Goal: Task Accomplishment & Management: Use online tool/utility

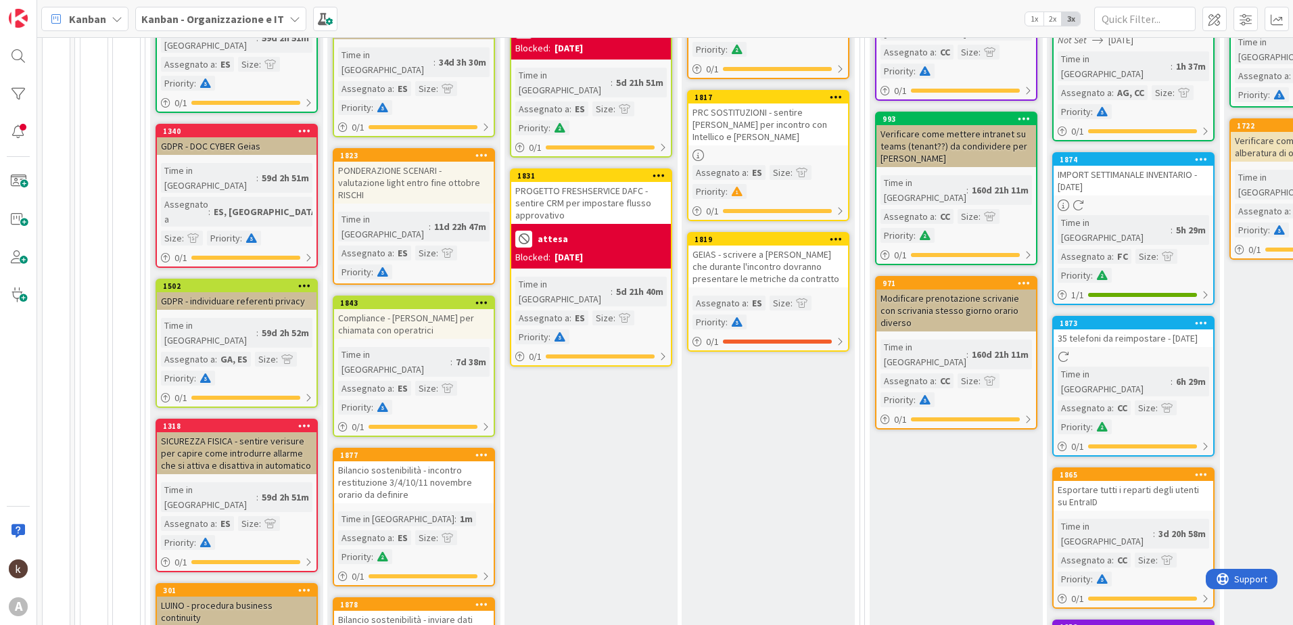
scroll to position [338, 0]
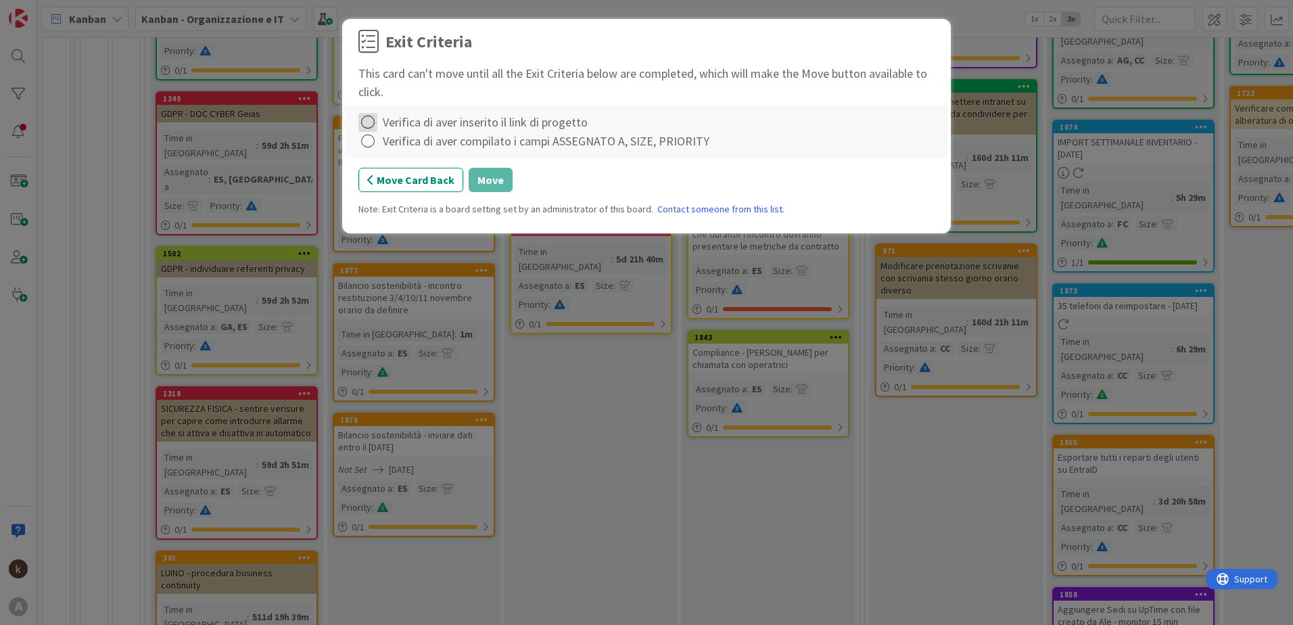
click at [364, 125] on icon at bounding box center [367, 122] width 19 height 19
click at [373, 148] on icon at bounding box center [369, 150] width 9 height 8
click at [369, 133] on icon at bounding box center [367, 141] width 19 height 19
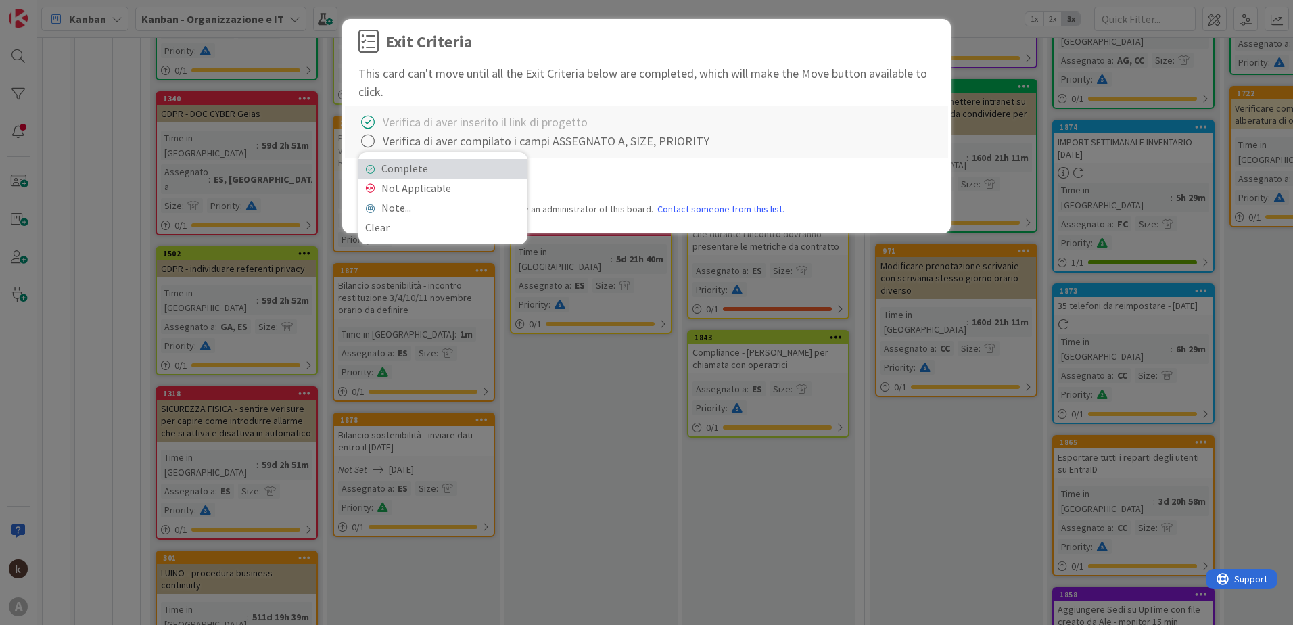
click at [366, 168] on icon at bounding box center [369, 169] width 9 height 8
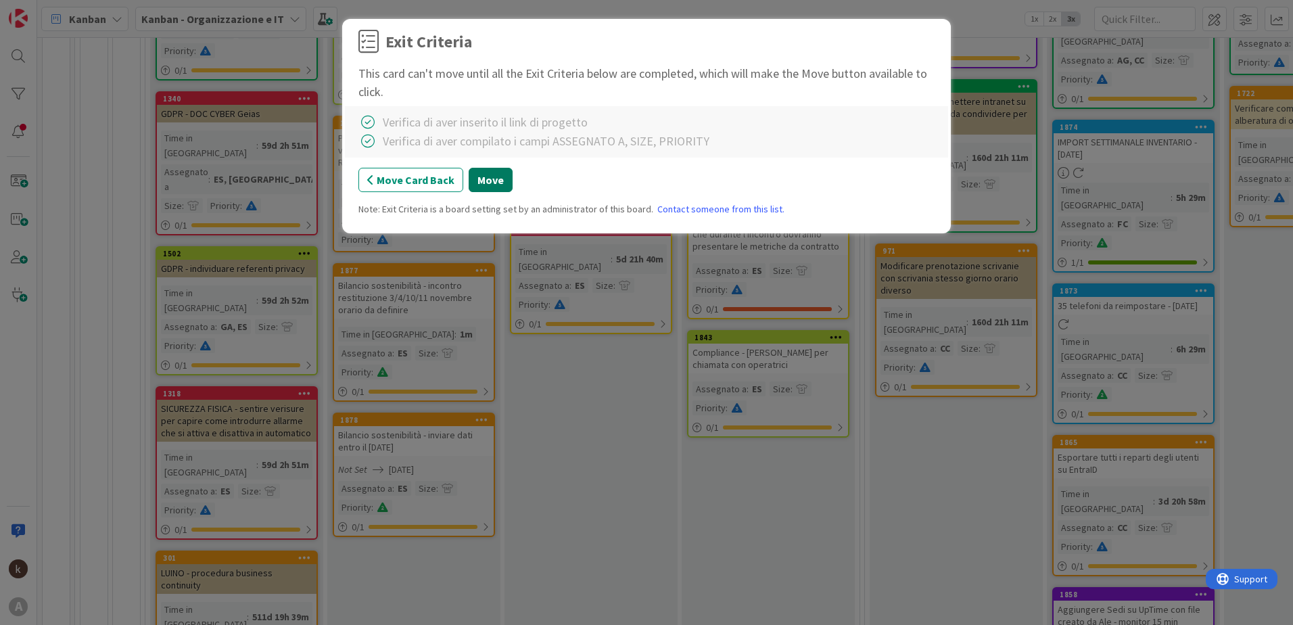
click at [497, 181] on button "Move" at bounding box center [491, 180] width 44 height 24
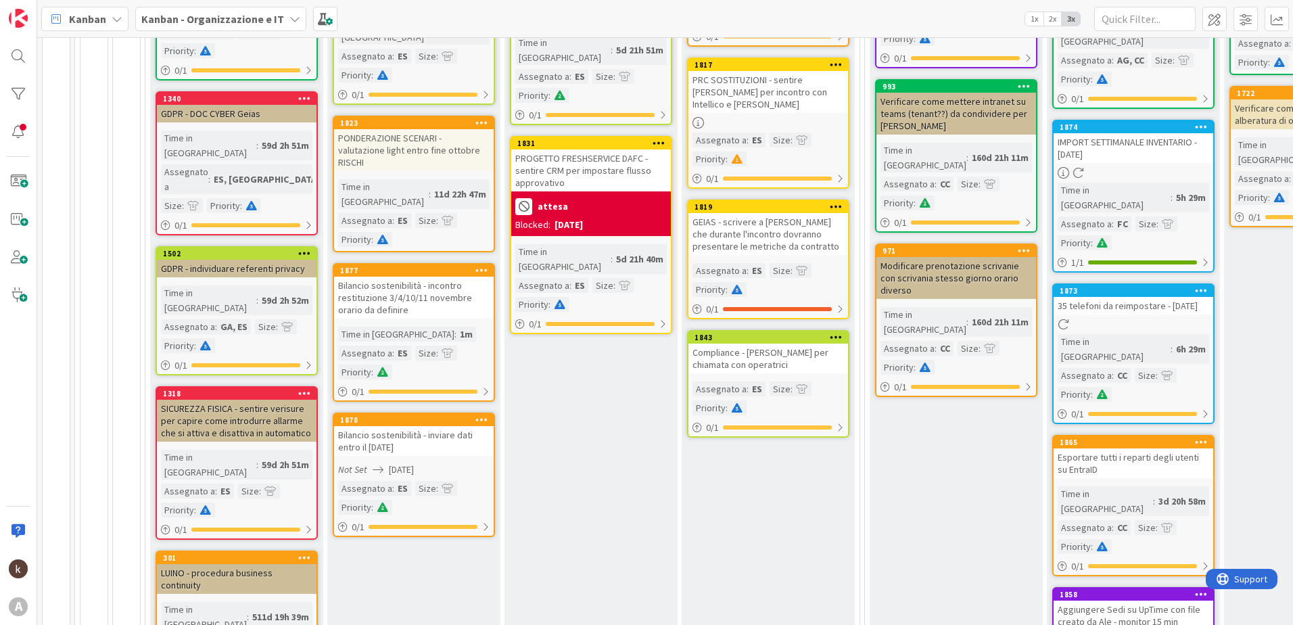
scroll to position [135, 0]
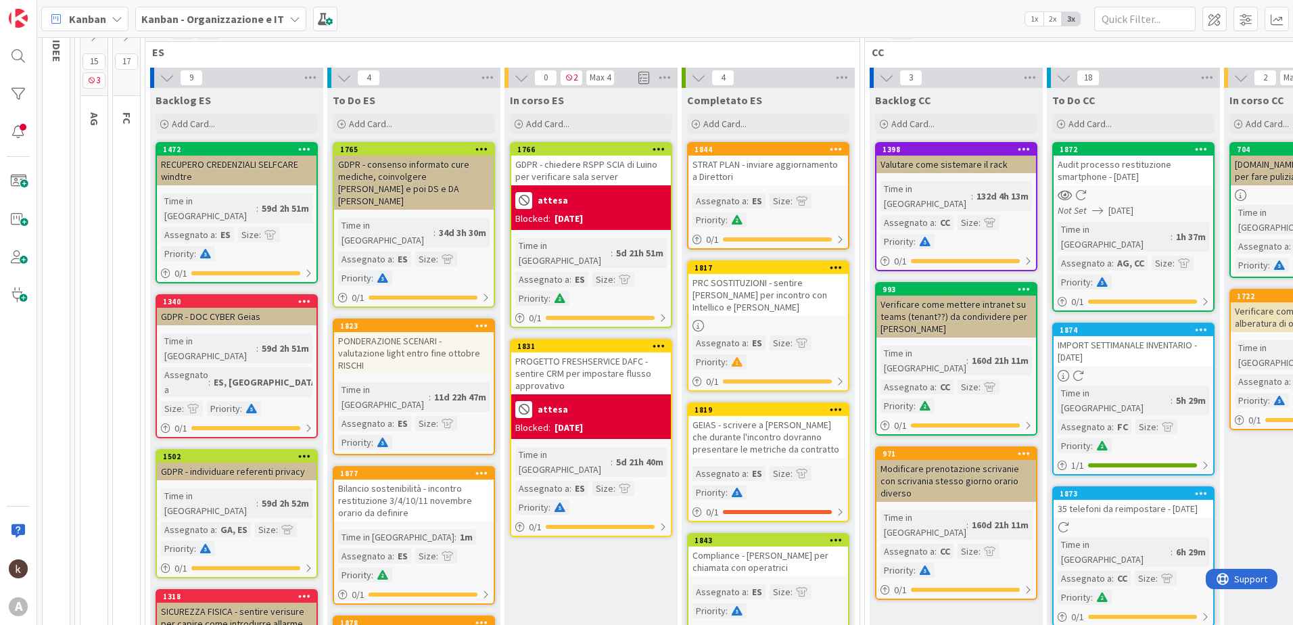
click at [584, 398] on div "attesa" at bounding box center [590, 409] width 151 height 22
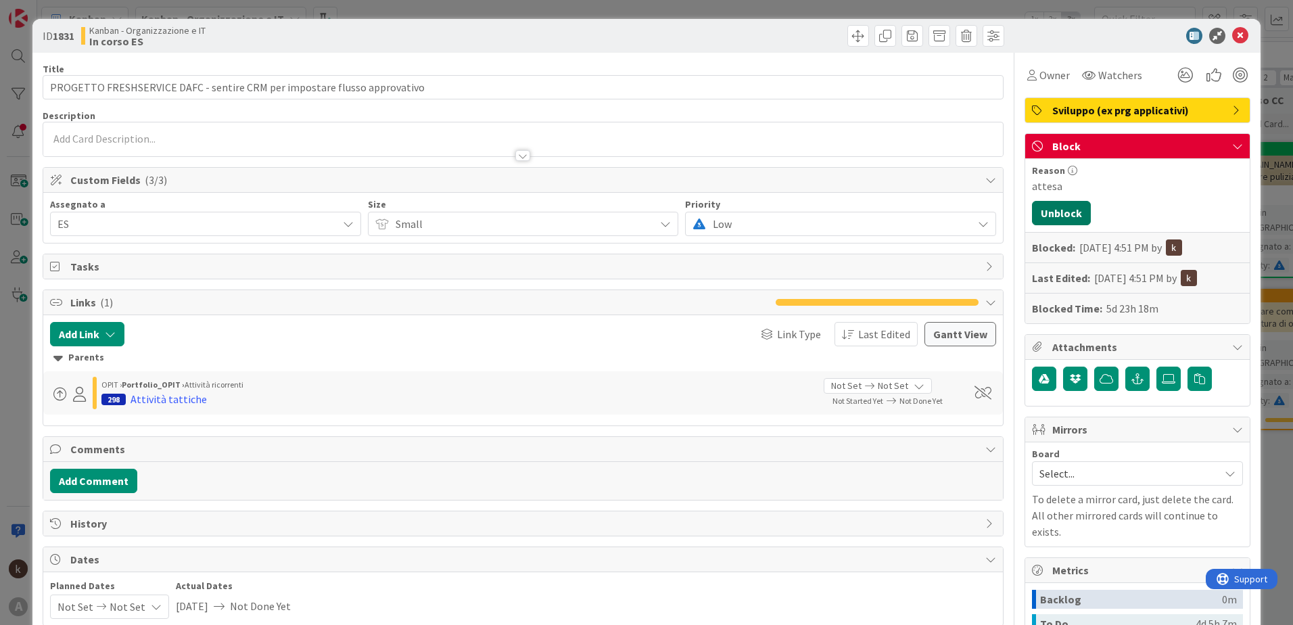
click at [1065, 206] on button "Unblock" at bounding box center [1061, 213] width 59 height 24
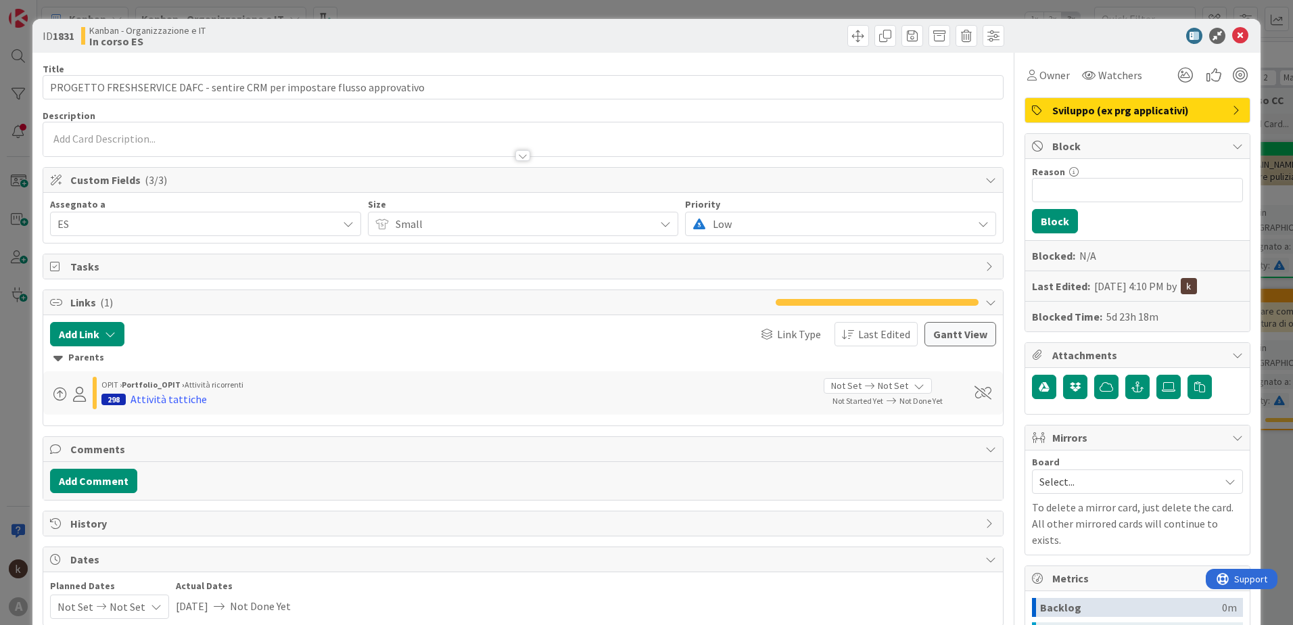
click at [1232, 41] on icon at bounding box center [1240, 36] width 16 height 16
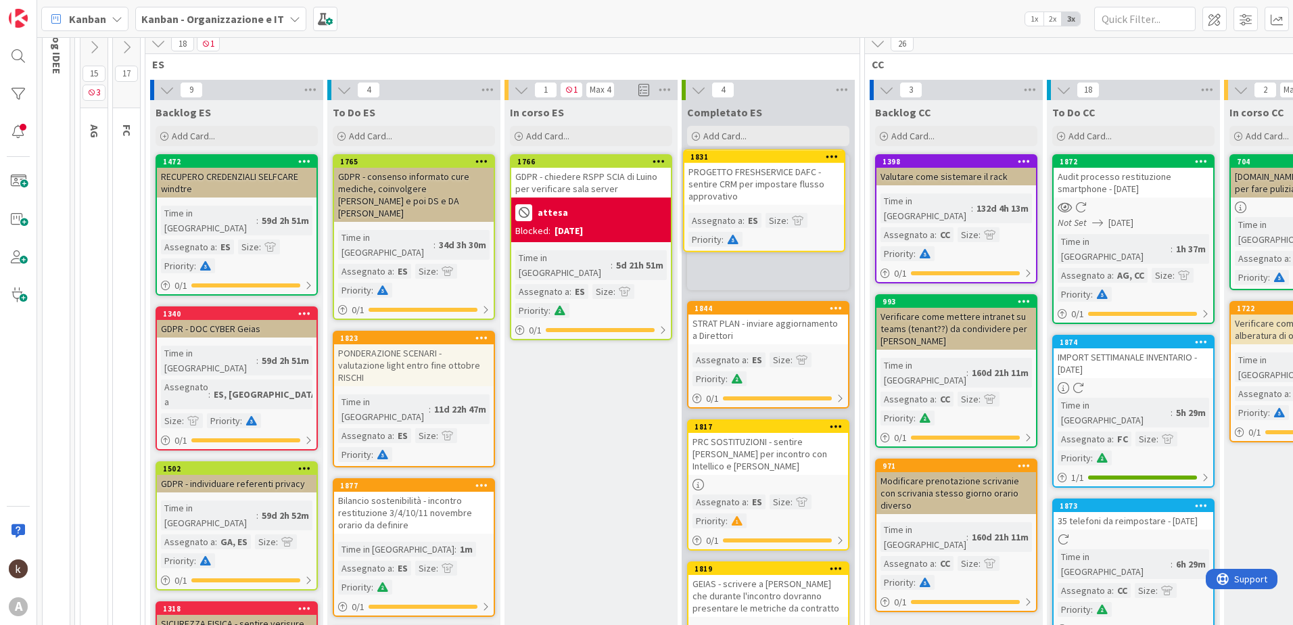
scroll to position [110, 0]
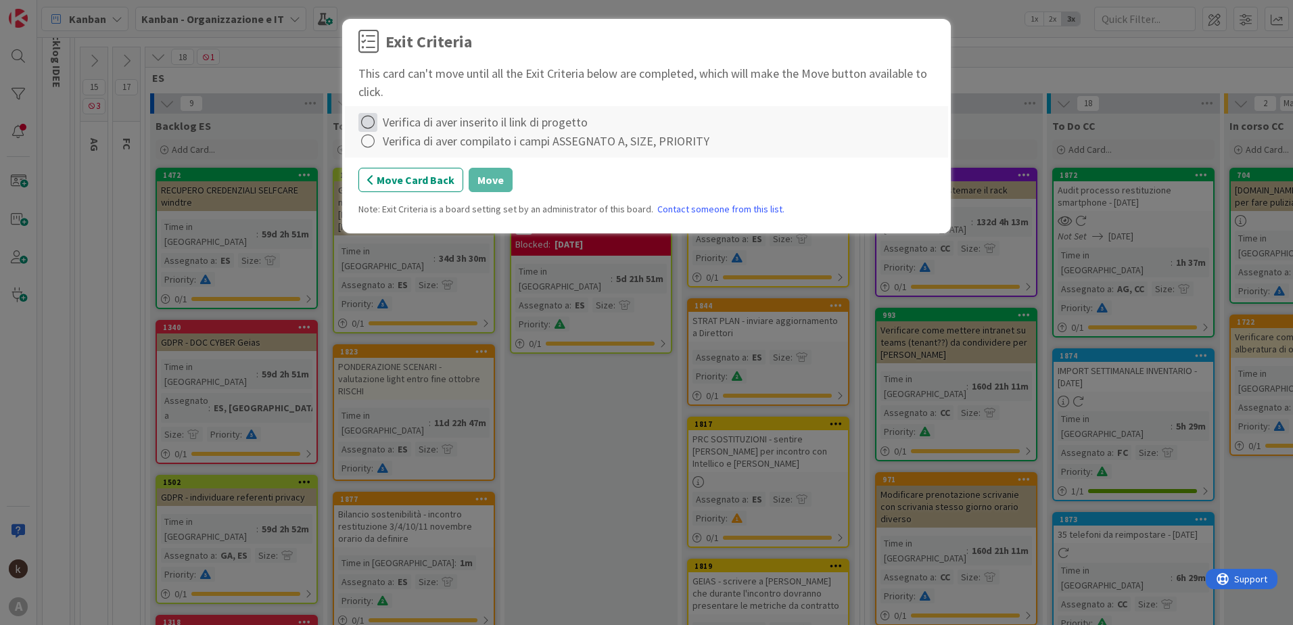
click at [372, 122] on icon at bounding box center [367, 122] width 19 height 19
click at [377, 151] on link "Complete" at bounding box center [442, 150] width 169 height 20
click at [374, 140] on icon at bounding box center [367, 141] width 19 height 19
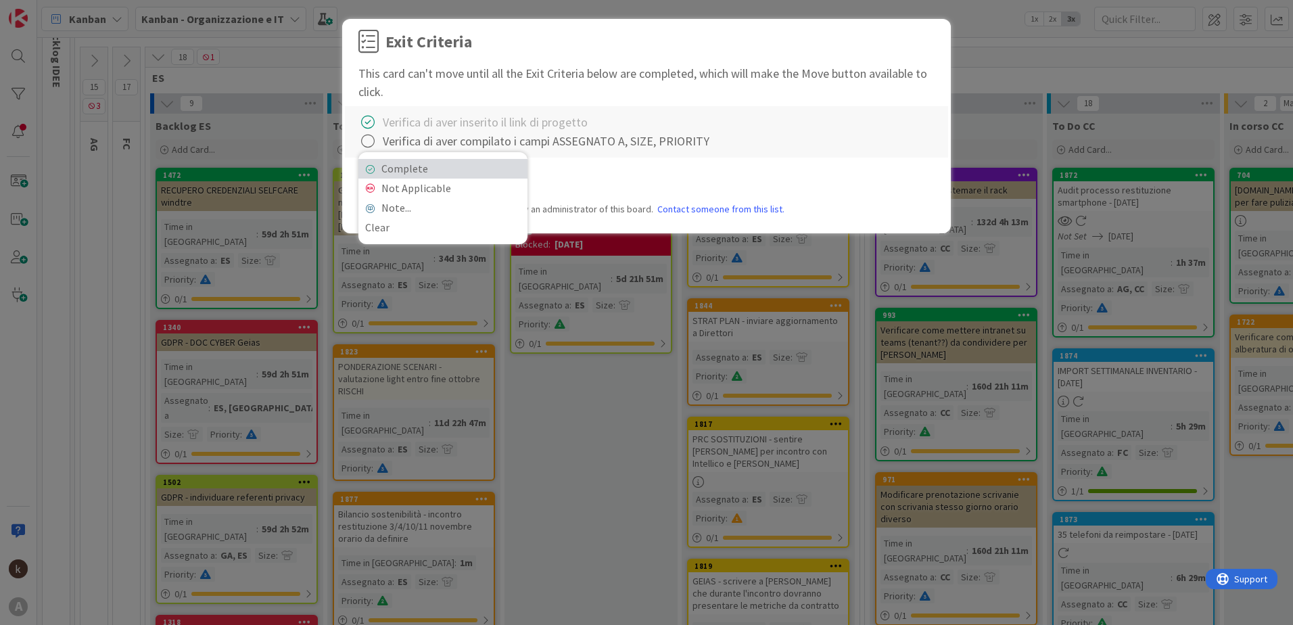
click at [381, 169] on link "Complete" at bounding box center [442, 169] width 169 height 20
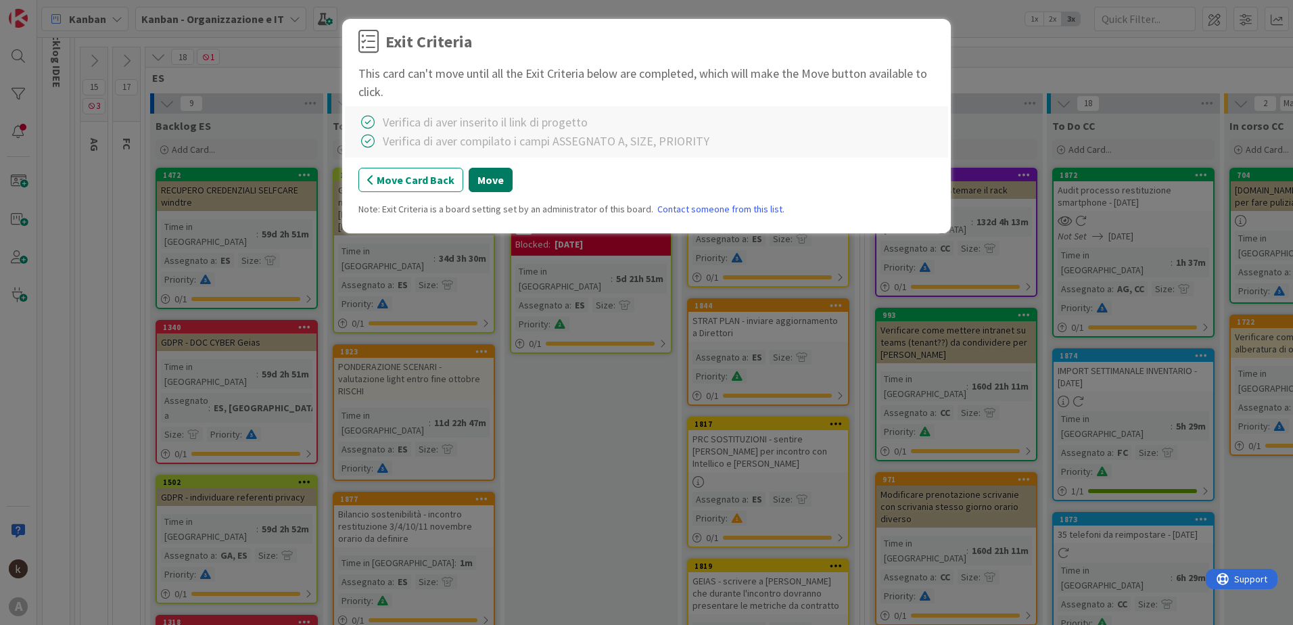
click at [493, 176] on button "Move" at bounding box center [491, 180] width 44 height 24
